Goal: Task Accomplishment & Management: Use online tool/utility

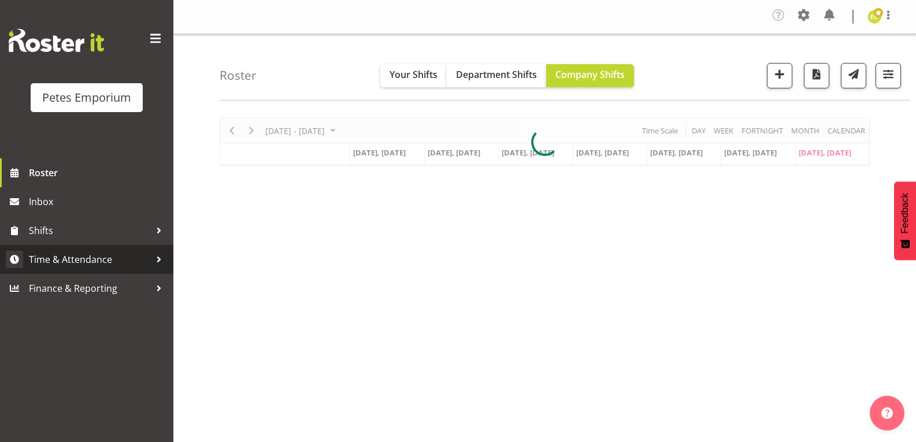
click at [47, 255] on span "Time & Attendance" at bounding box center [89, 259] width 121 height 17
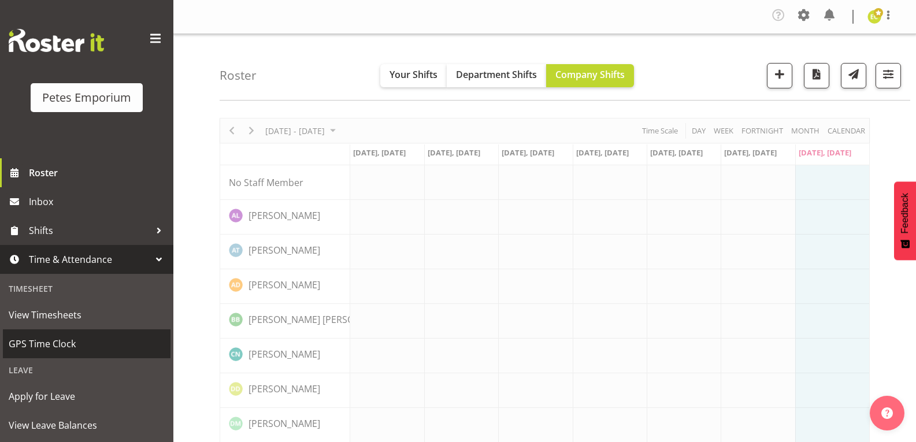
click at [73, 344] on span "GPS Time Clock" at bounding box center [87, 343] width 156 height 17
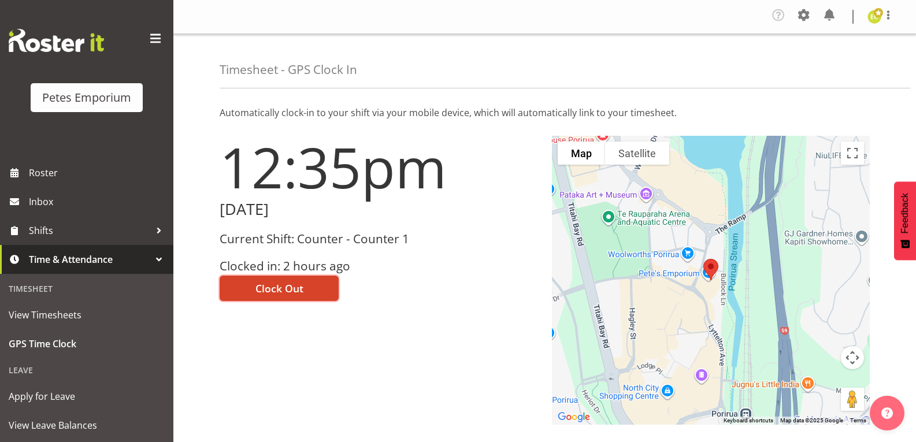
click at [302, 283] on span "Clock Out" at bounding box center [279, 288] width 48 height 15
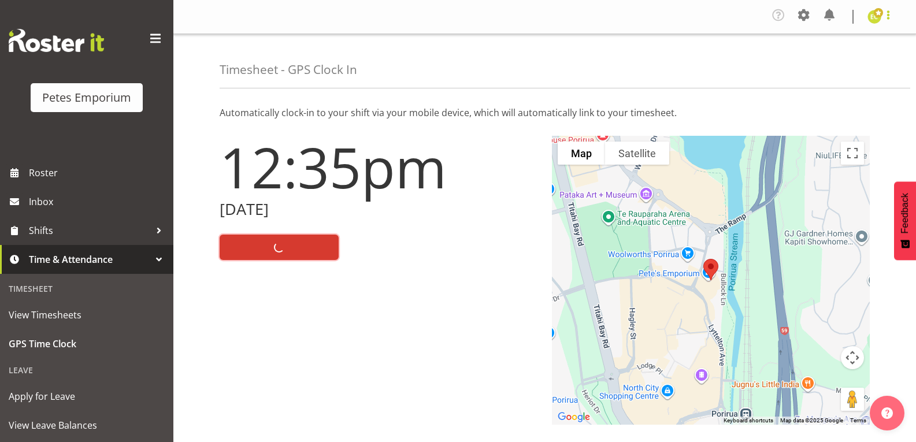
click at [890, 20] on span at bounding box center [888, 15] width 14 height 14
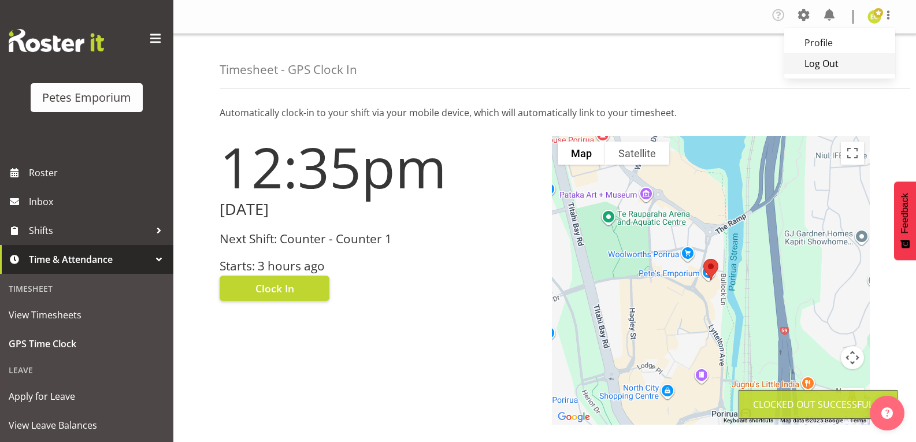
click at [838, 69] on link "Log Out" at bounding box center [839, 63] width 111 height 21
